Goal: Communication & Community: Participate in discussion

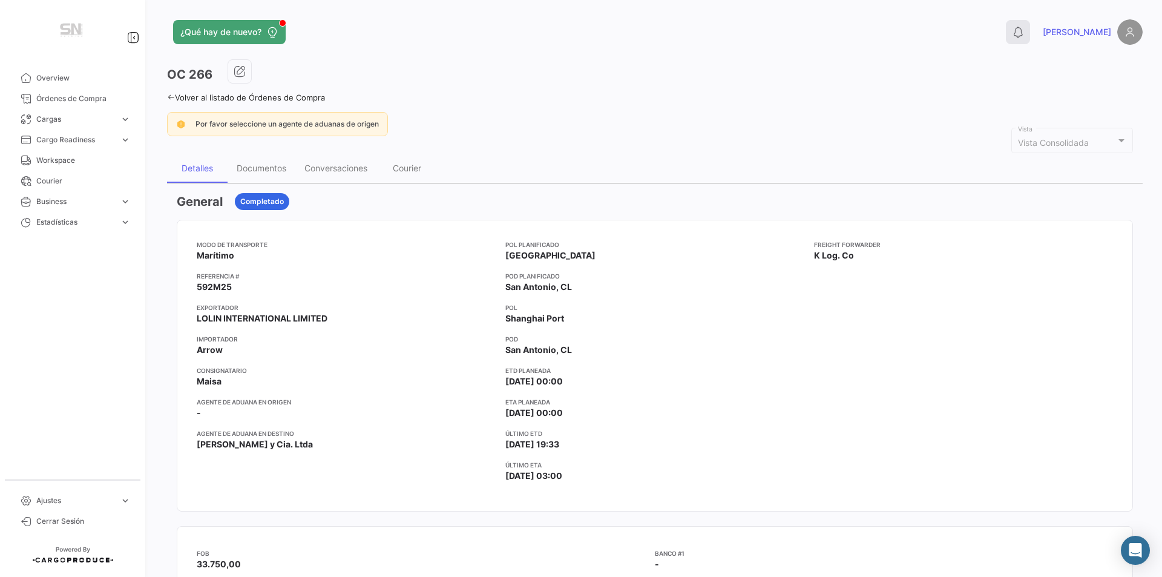
click at [1024, 32] on icon at bounding box center [1018, 32] width 12 height 12
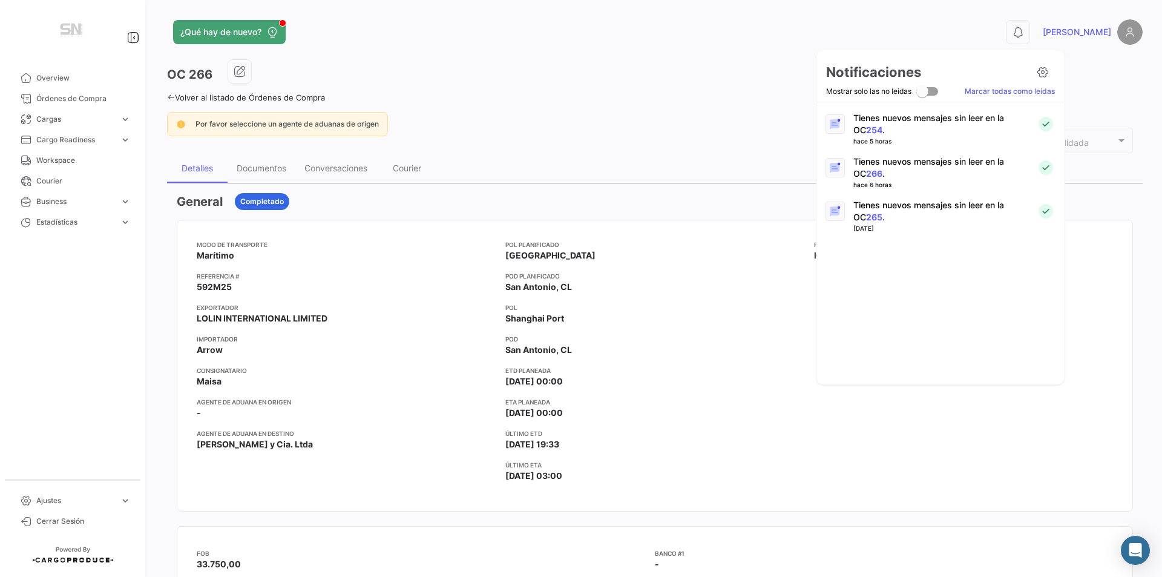
click at [866, 127] on link "254" at bounding box center [874, 130] width 16 height 10
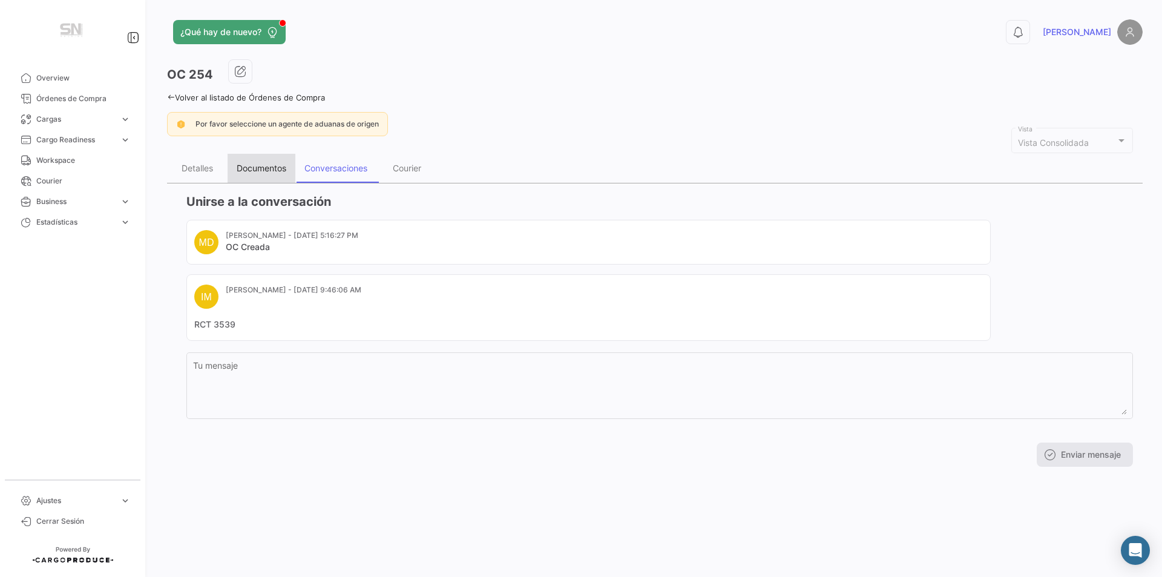
click at [253, 173] on div "Documentos" at bounding box center [262, 168] width 50 height 10
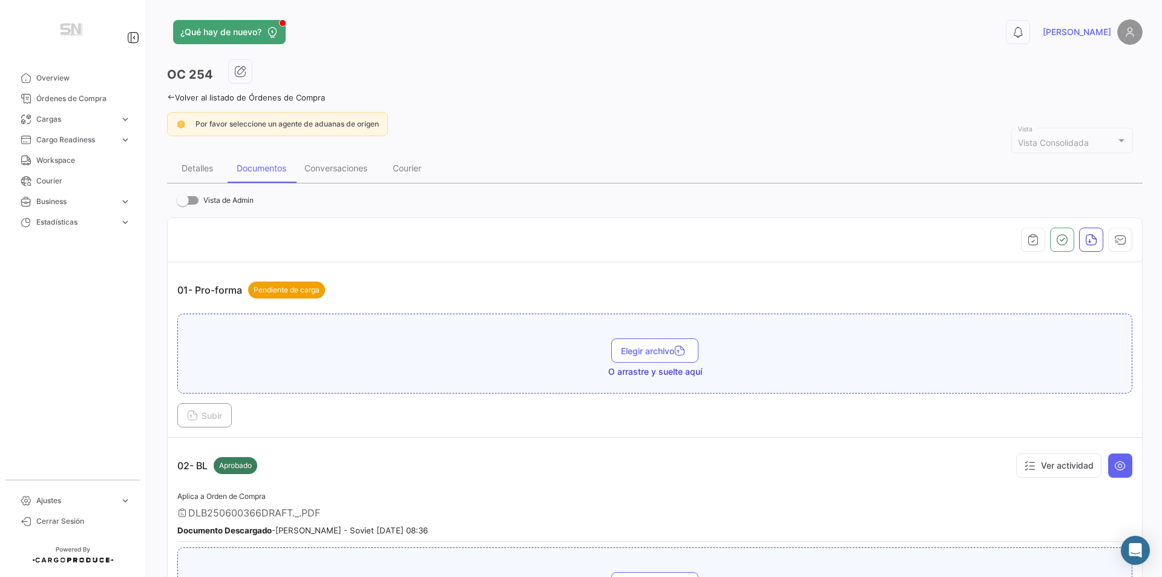
click at [690, 171] on div "Detalles Documentos Conversaciones Courier" at bounding box center [655, 168] width 976 height 29
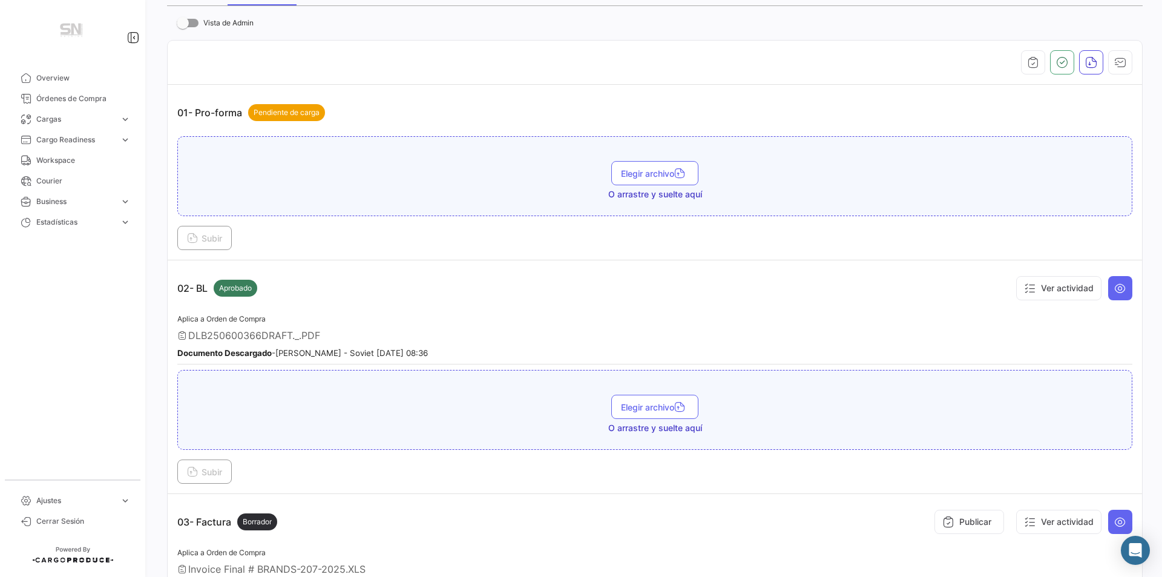
scroll to position [484, 0]
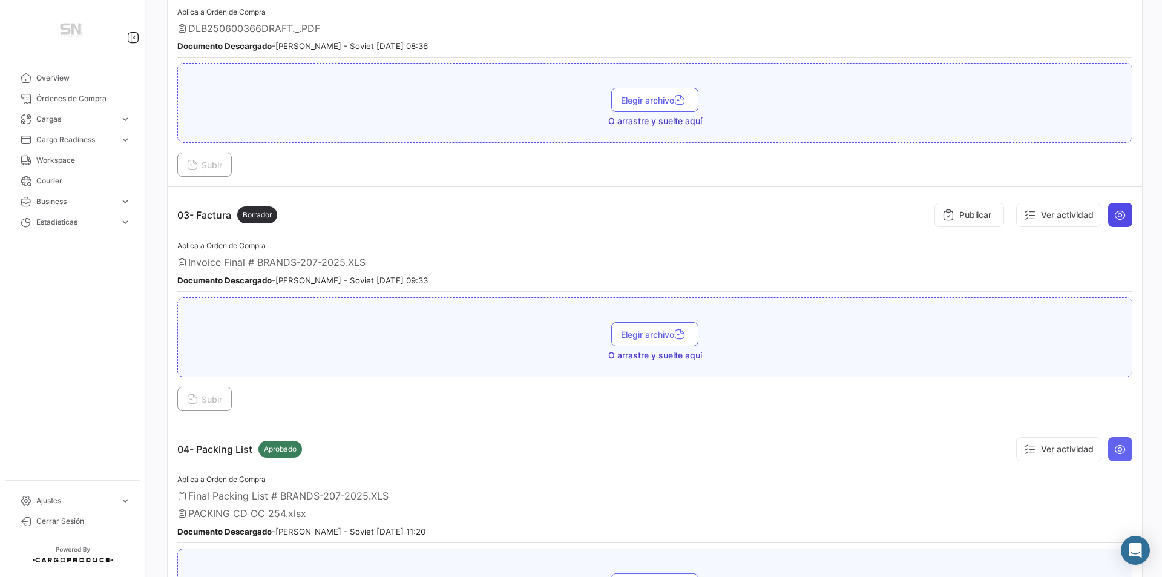
click at [1117, 213] on icon at bounding box center [1120, 215] width 12 height 12
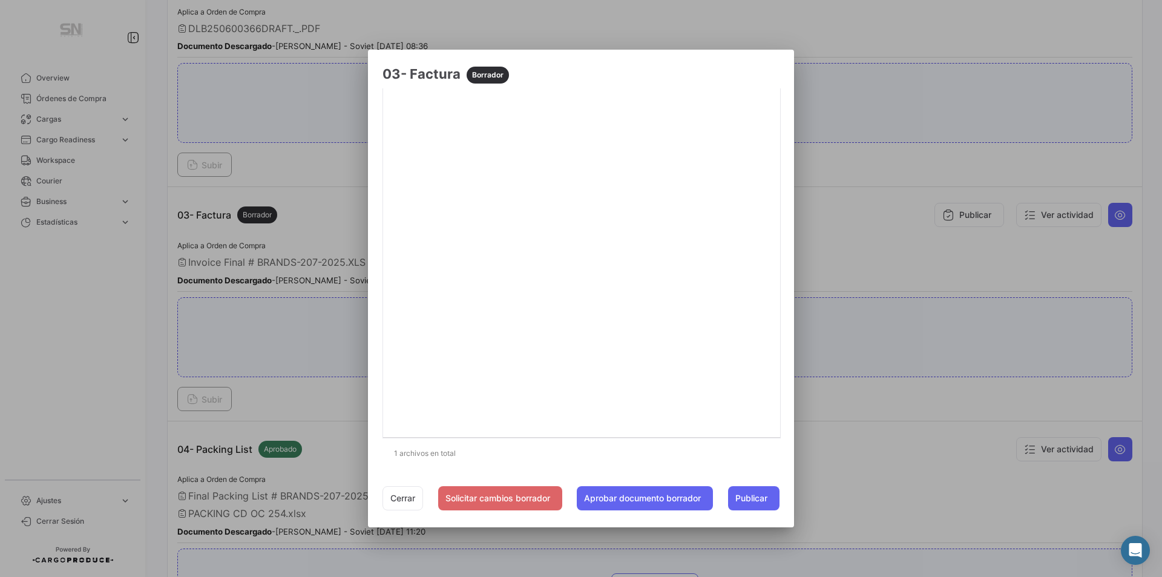
scroll to position [164, 0]
click at [395, 493] on button "Cerrar" at bounding box center [402, 498] width 41 height 24
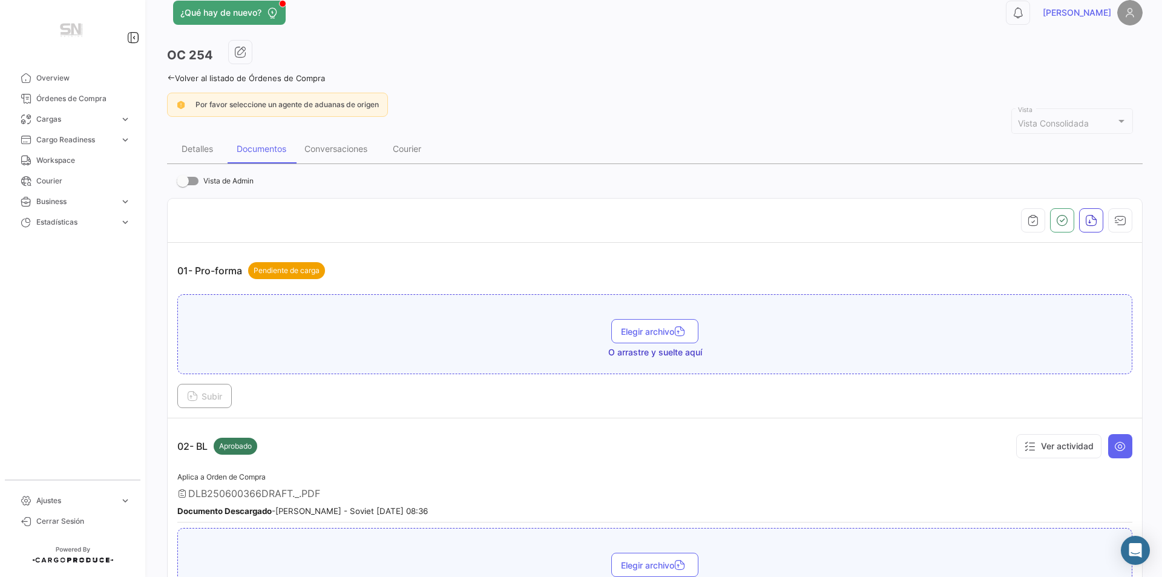
scroll to position [0, 0]
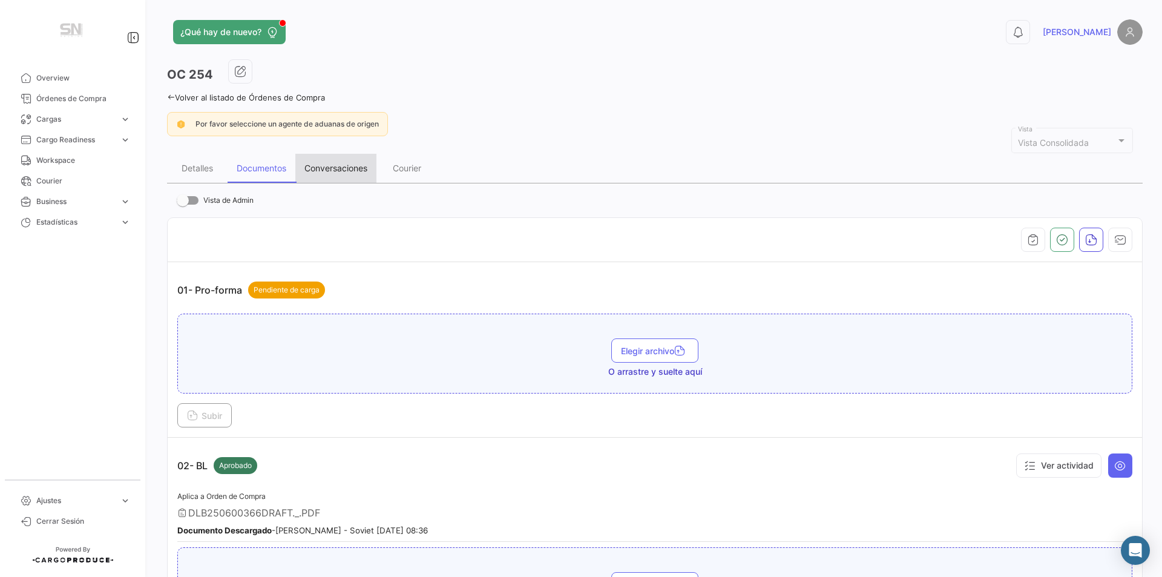
click at [361, 166] on div "Conversaciones" at bounding box center [335, 168] width 63 height 10
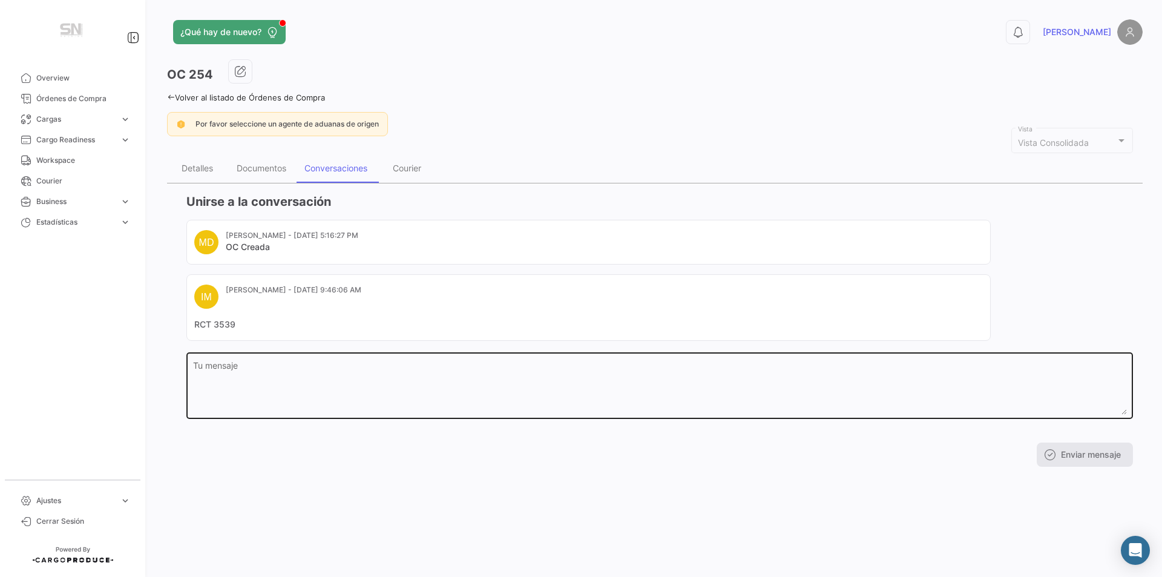
click at [264, 371] on textarea "Tu mensaje" at bounding box center [660, 387] width 934 height 53
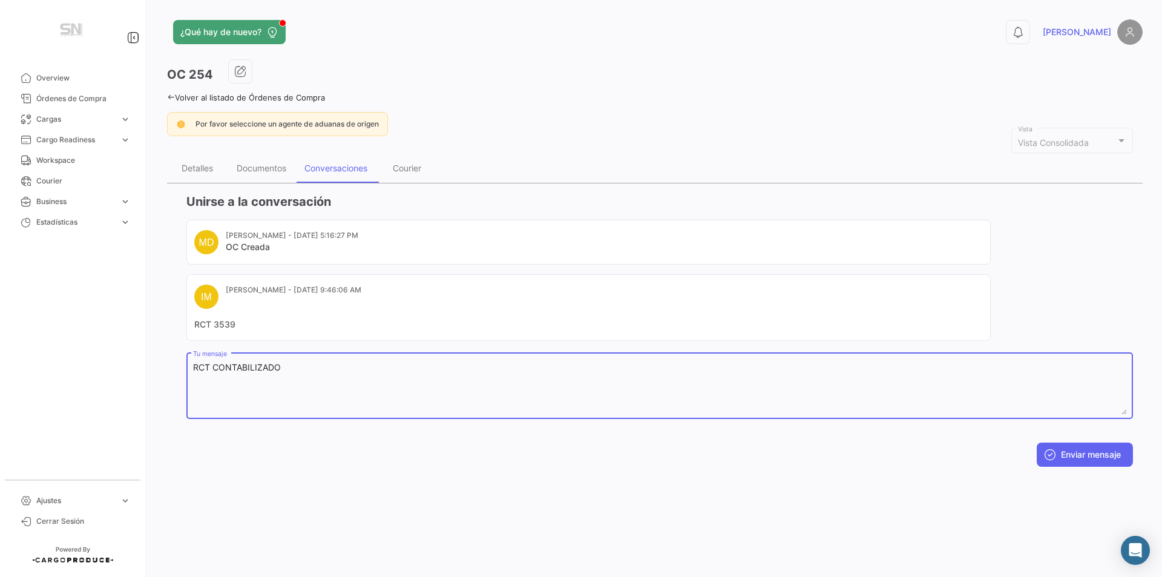
type textarea "RCT CONTABILIZADO"
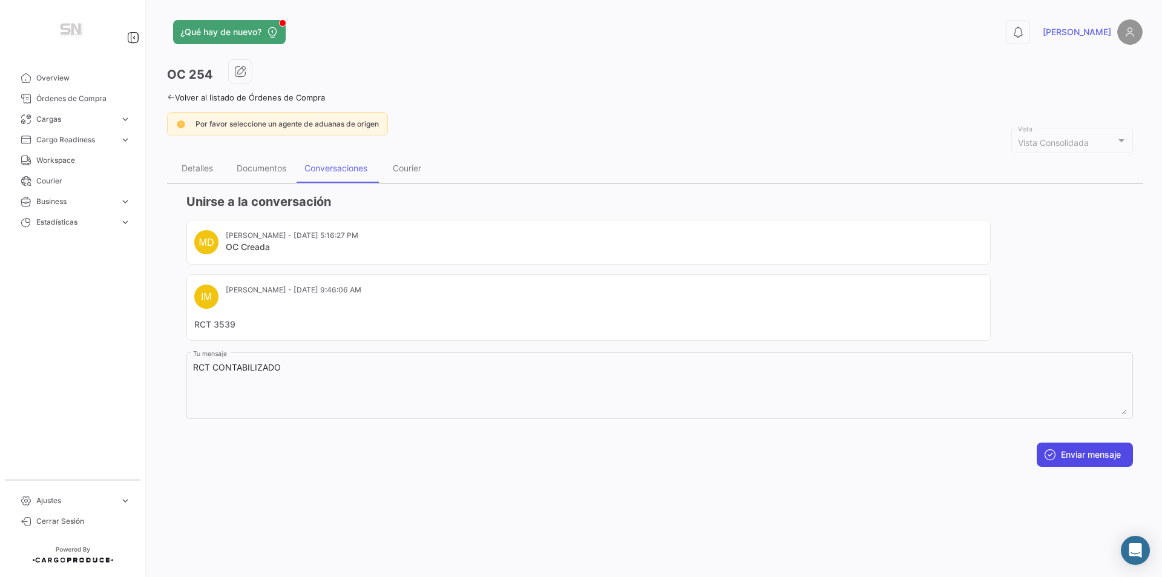
click at [1071, 449] on button "Enviar mensaje" at bounding box center [1085, 454] width 96 height 24
click at [244, 76] on icon "button" at bounding box center [240, 71] width 12 height 12
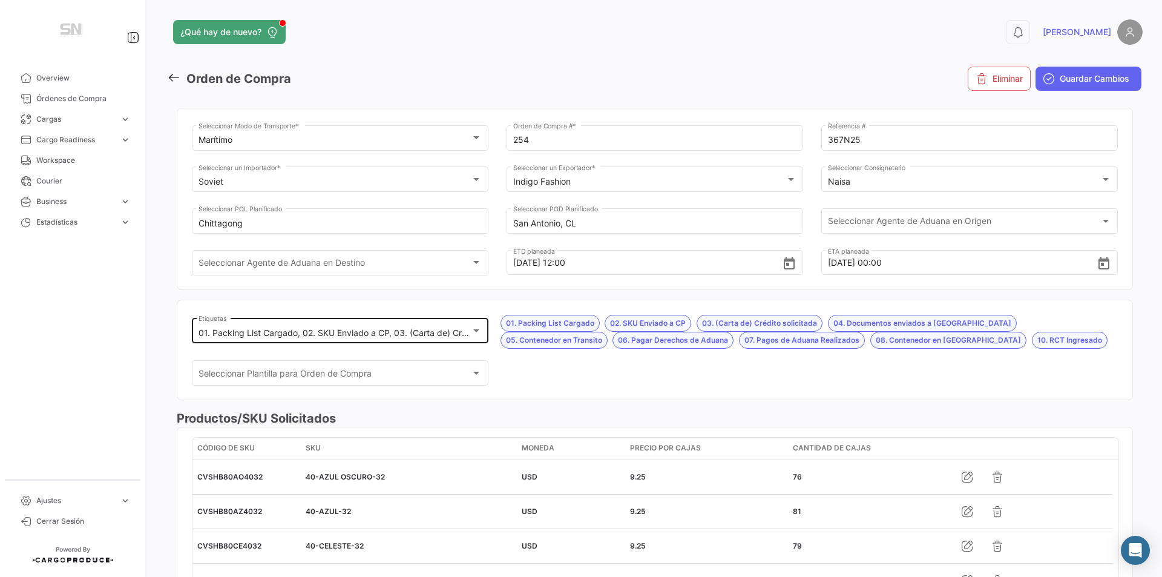
click at [473, 328] on div at bounding box center [476, 331] width 11 height 10
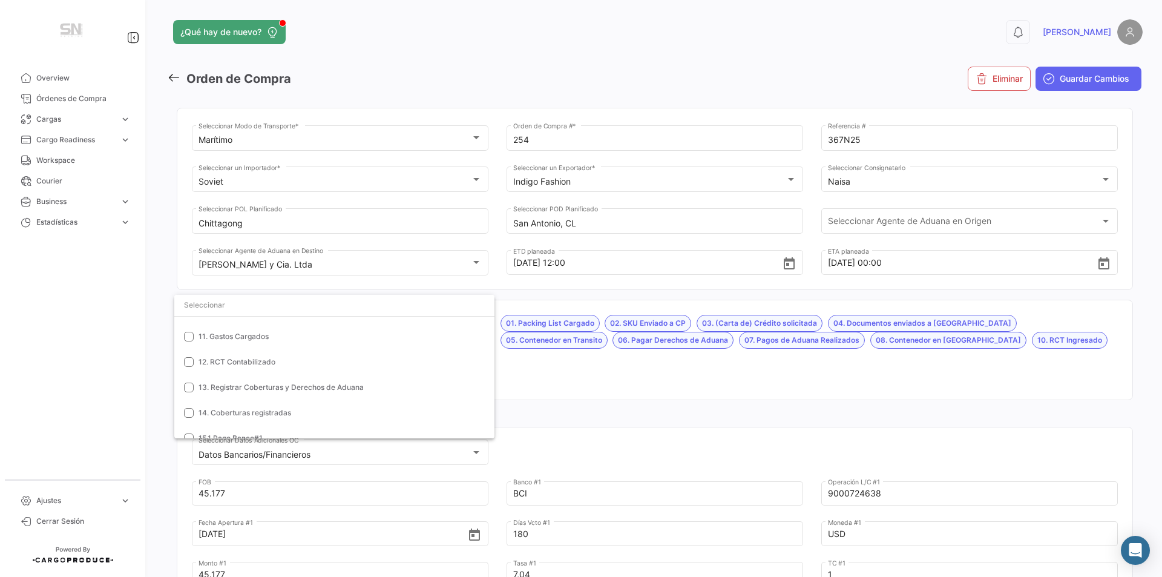
scroll to position [363, 0]
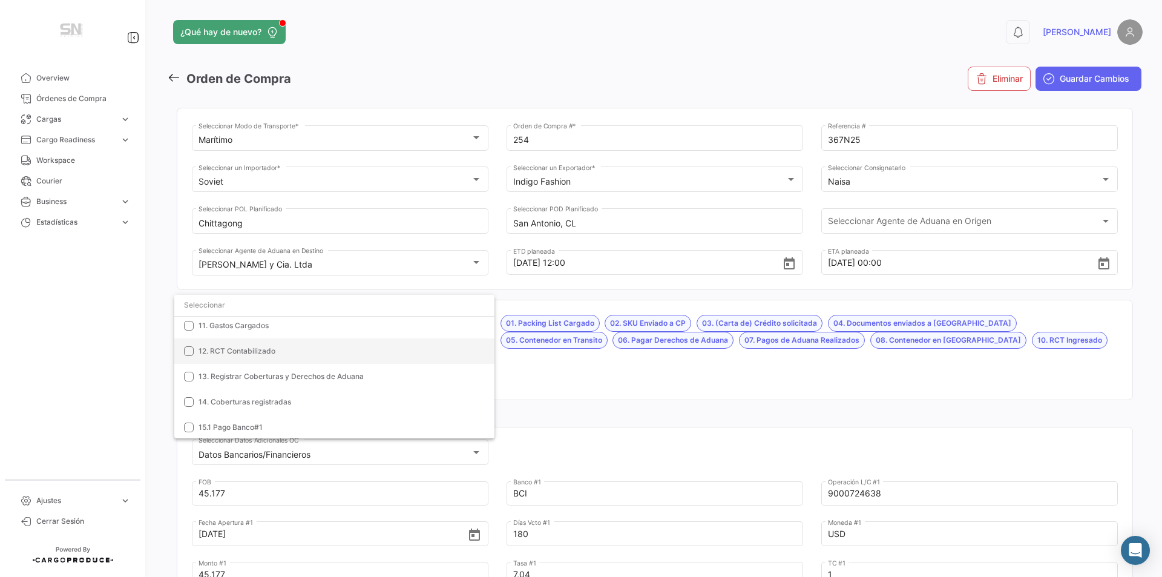
click at [226, 352] on span "12. RCT Contabilizado" at bounding box center [237, 350] width 77 height 9
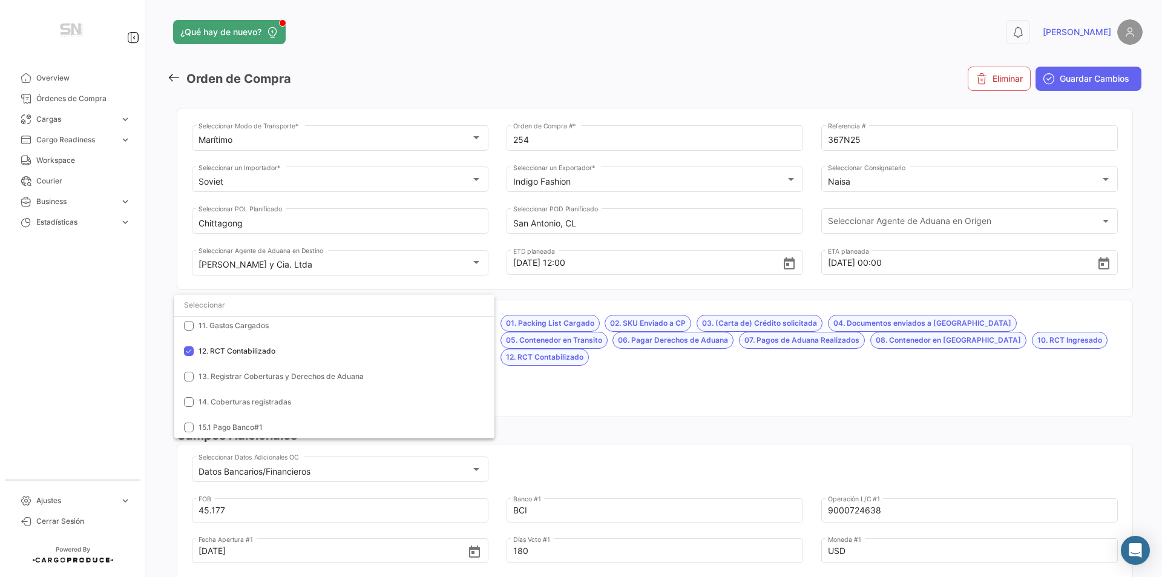
click at [691, 382] on div at bounding box center [581, 288] width 1162 height 577
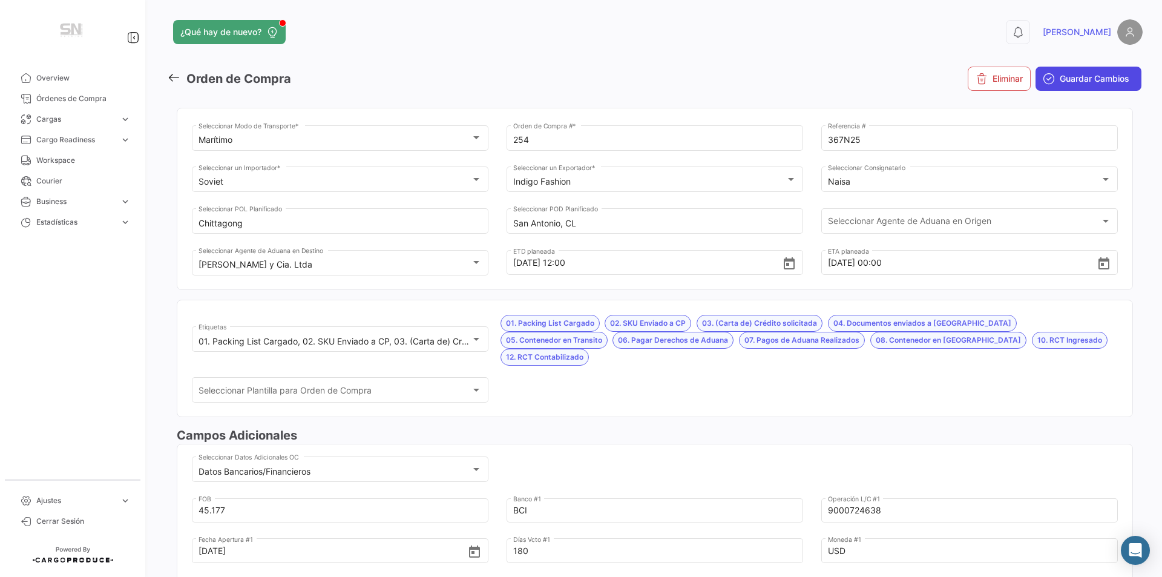
click at [1064, 77] on span "Guardar Cambios" at bounding box center [1095, 79] width 70 height 12
